Goal: Task Accomplishment & Management: Manage account settings

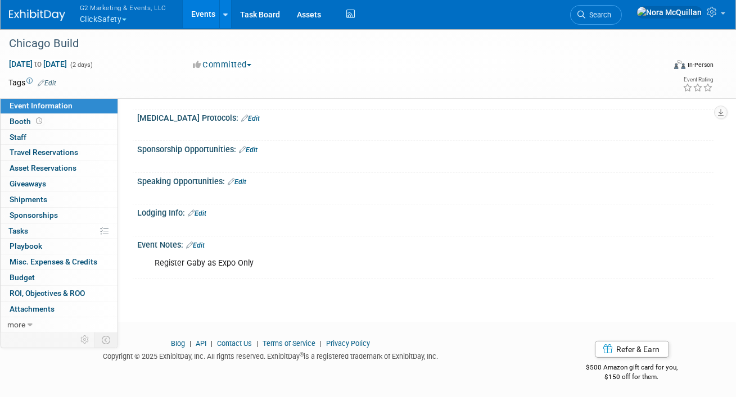
click at [195, 15] on link "Events" at bounding box center [203, 14] width 41 height 28
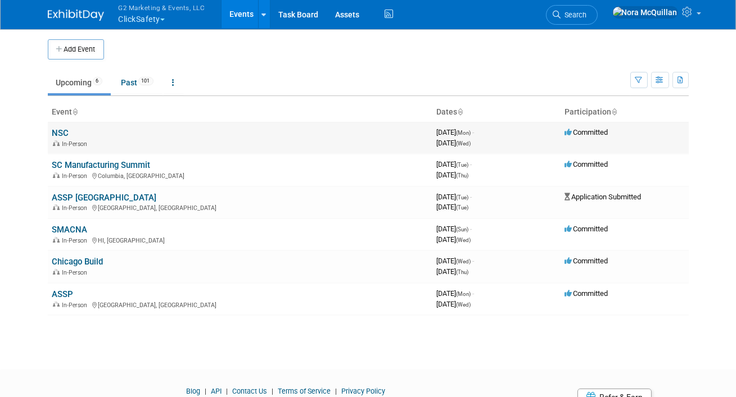
click at [59, 131] on link "NSC" at bounding box center [60, 133] width 17 height 10
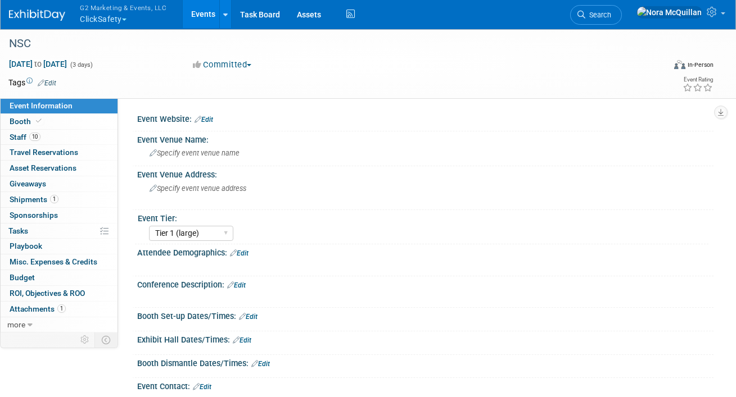
select select "Tier 1 (large)"
click at [25, 199] on span "Shipments 1" at bounding box center [34, 199] width 49 height 9
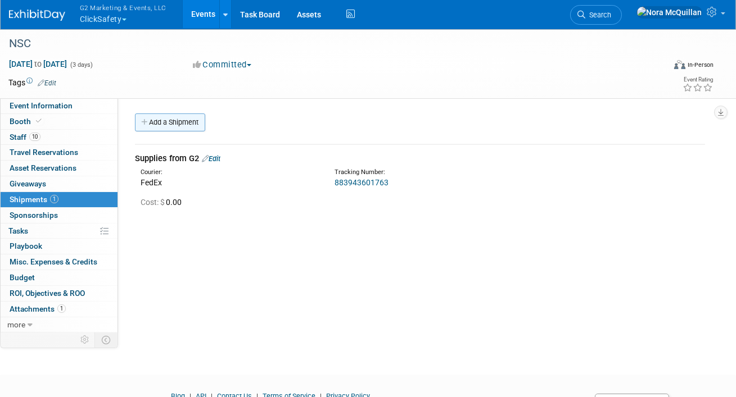
click at [151, 128] on link "Add a Shipment" at bounding box center [170, 123] width 70 height 18
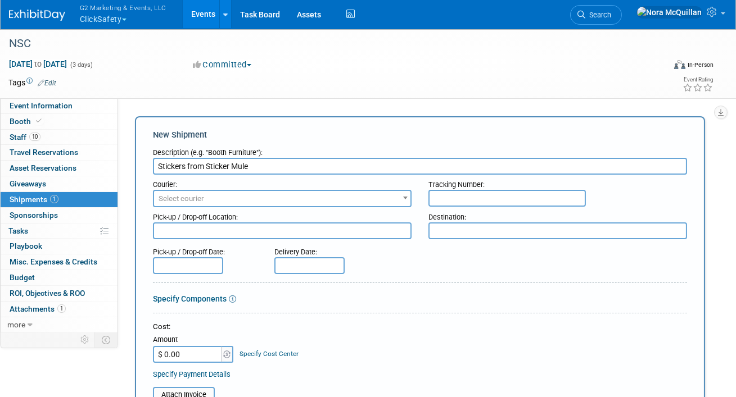
type input "Stickers from Sticker Mule"
click at [210, 205] on span "Select courier" at bounding box center [282, 199] width 256 height 16
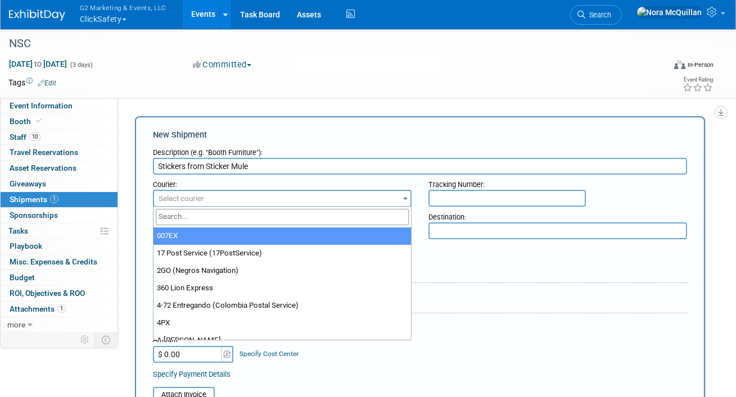
click at [210, 218] on input "search" at bounding box center [282, 217] width 253 height 16
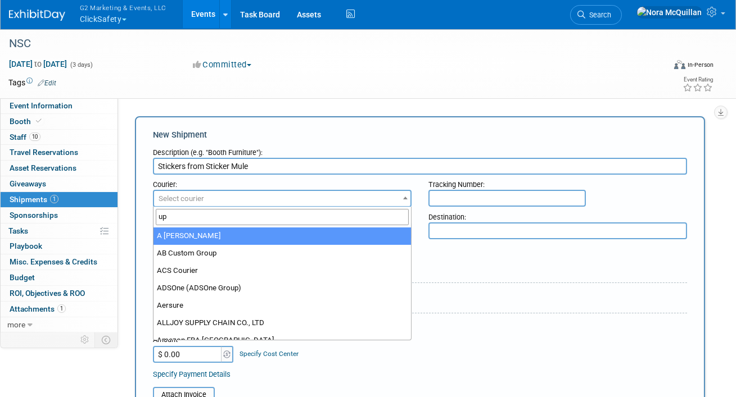
type input "ups"
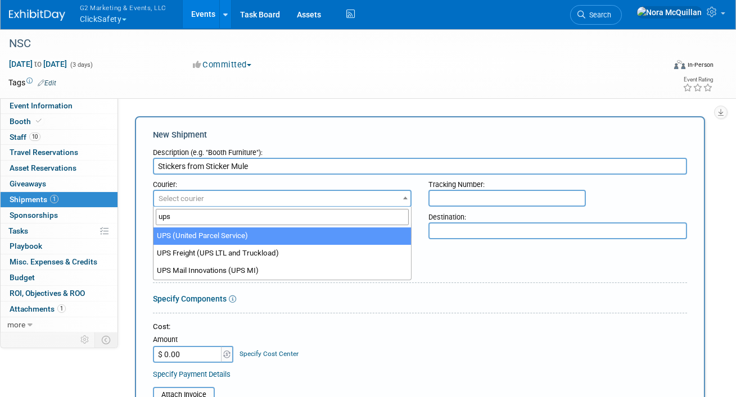
select select "508"
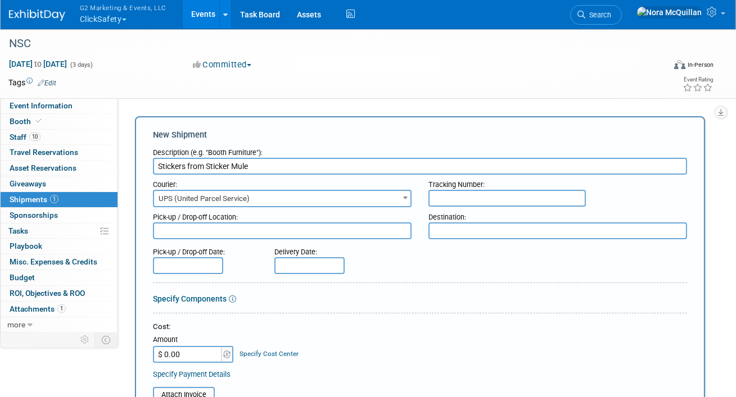
click at [496, 197] on input "text" at bounding box center [506, 198] width 157 height 17
paste input "1ZA576230211648968"
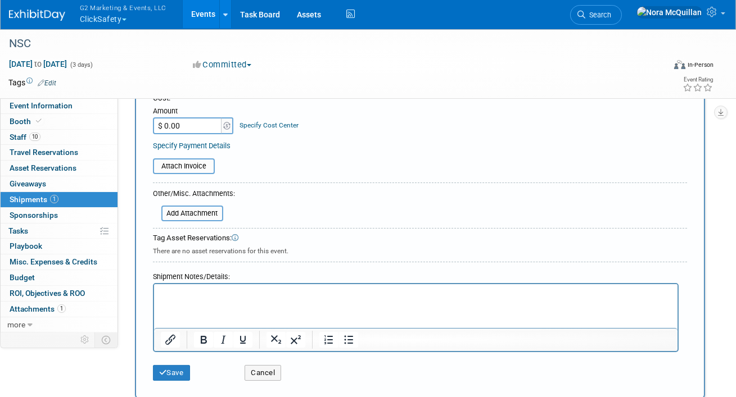
scroll to position [246, 0]
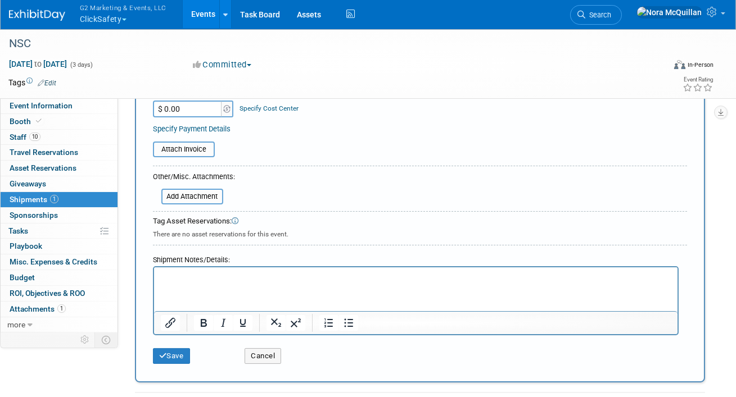
type input "1ZA576230211648968"
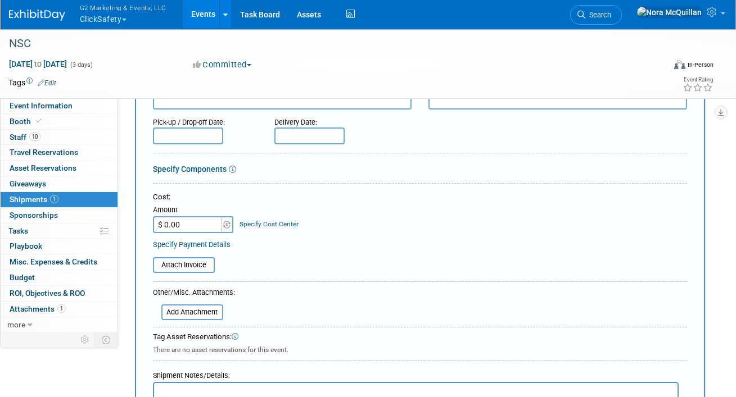
scroll to position [119, 0]
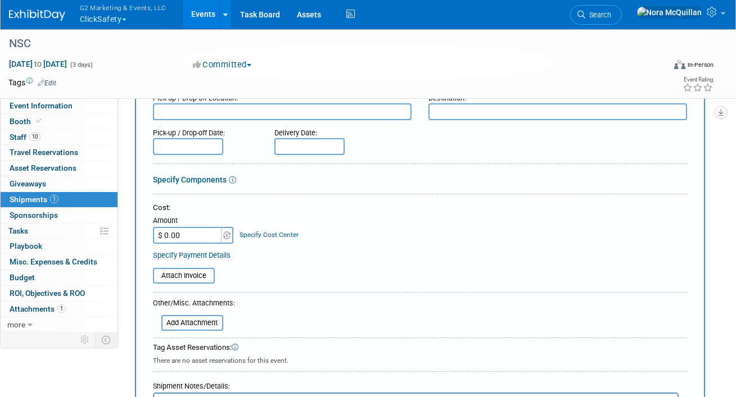
click at [288, 149] on input "text" at bounding box center [309, 146] width 70 height 17
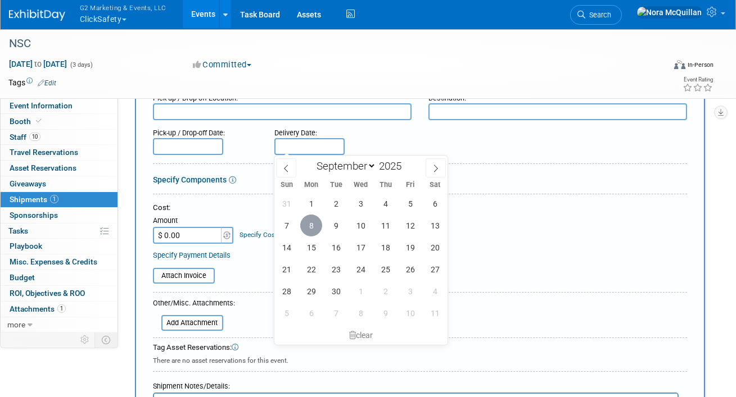
click at [316, 224] on span "8" at bounding box center [311, 226] width 22 height 22
type input "Sep 8, 2025"
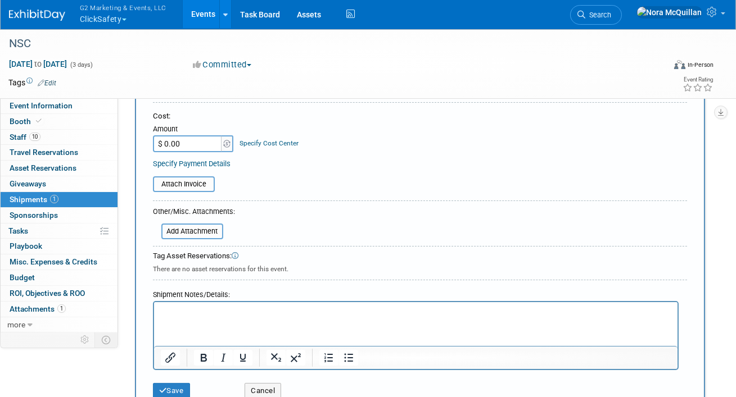
scroll to position [278, 0]
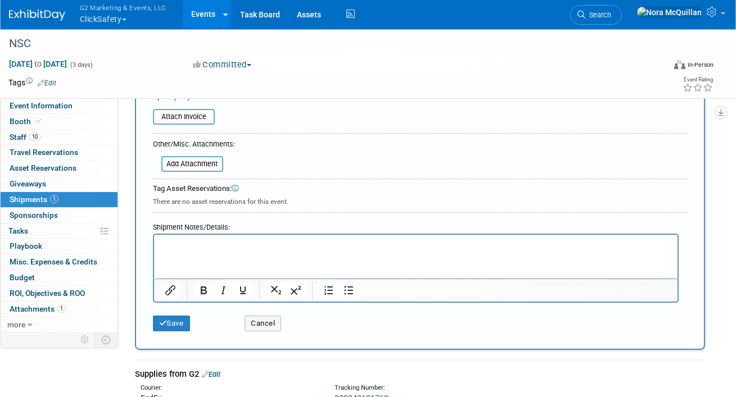
click at [216, 238] on html at bounding box center [414, 243] width 523 height 16
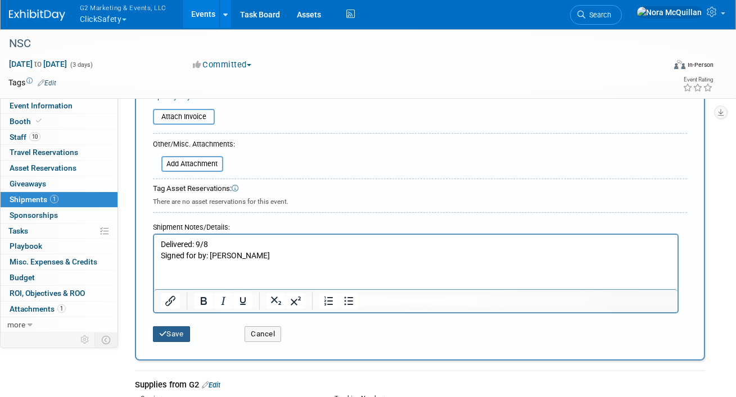
click at [179, 331] on button "Save" at bounding box center [171, 334] width 37 height 16
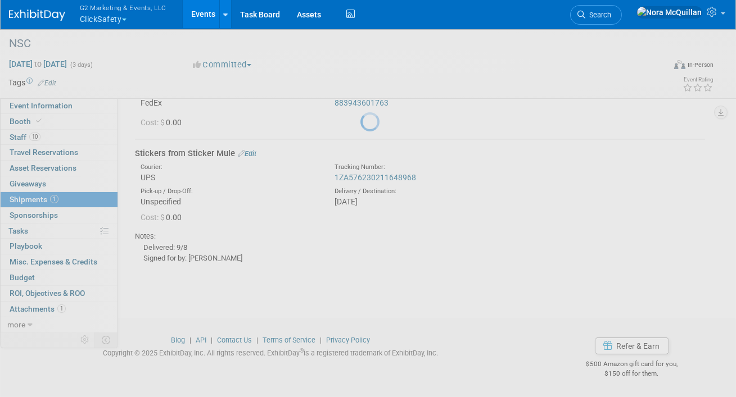
scroll to position [79, 0]
